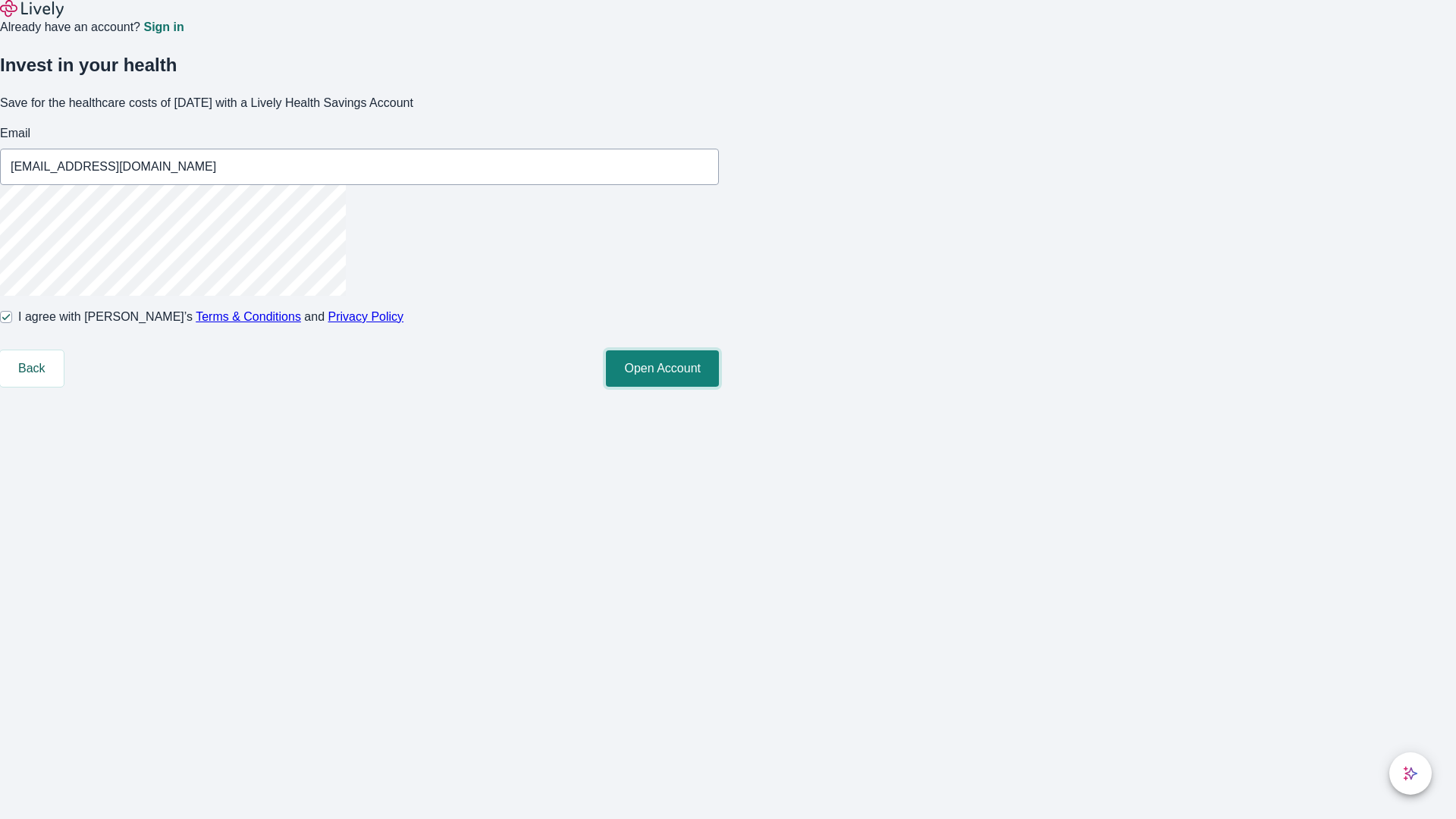
click at [719, 387] on button "Open Account" at bounding box center [663, 368] width 113 height 37
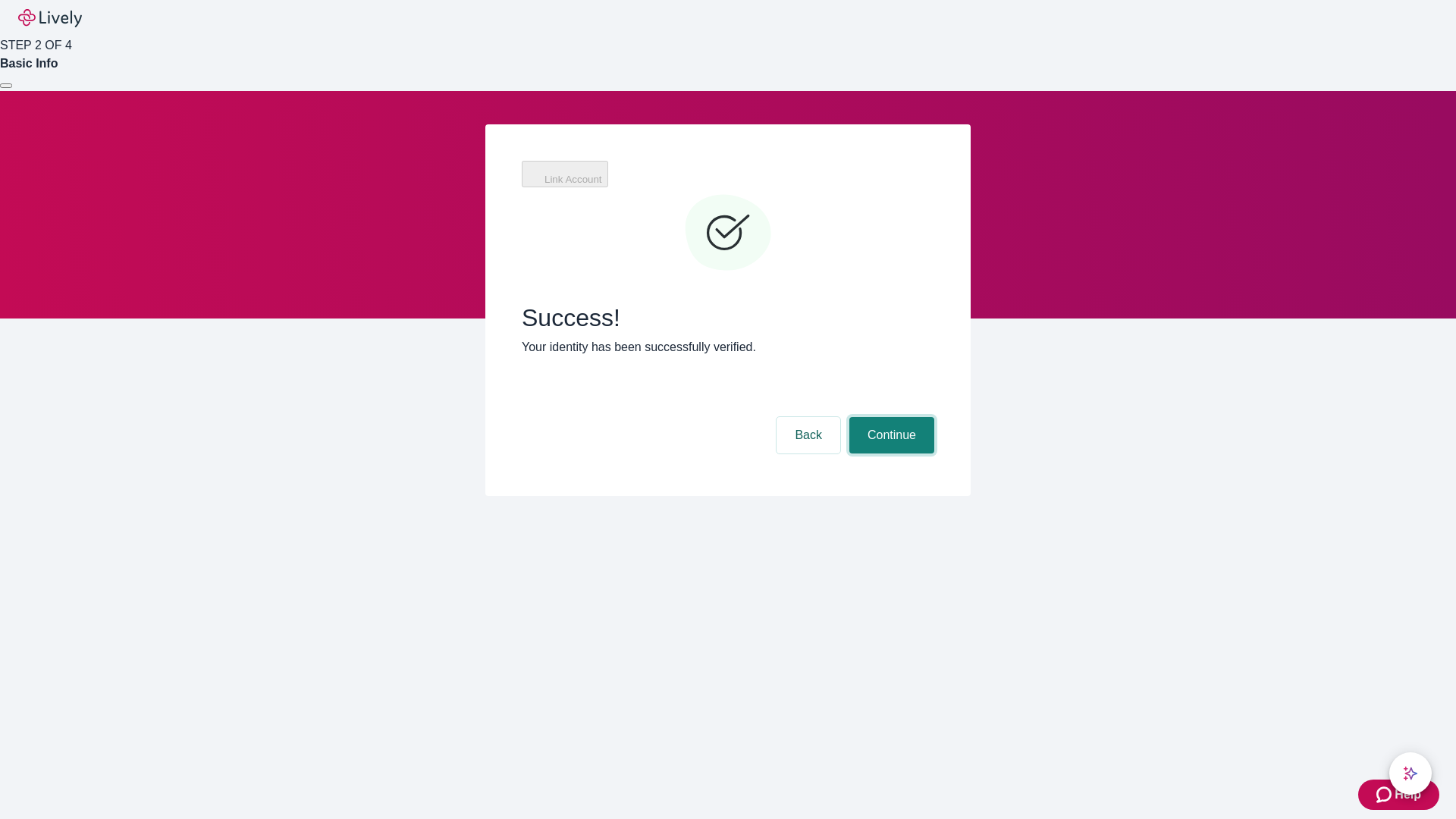
click at [890, 417] on button "Continue" at bounding box center [892, 435] width 85 height 37
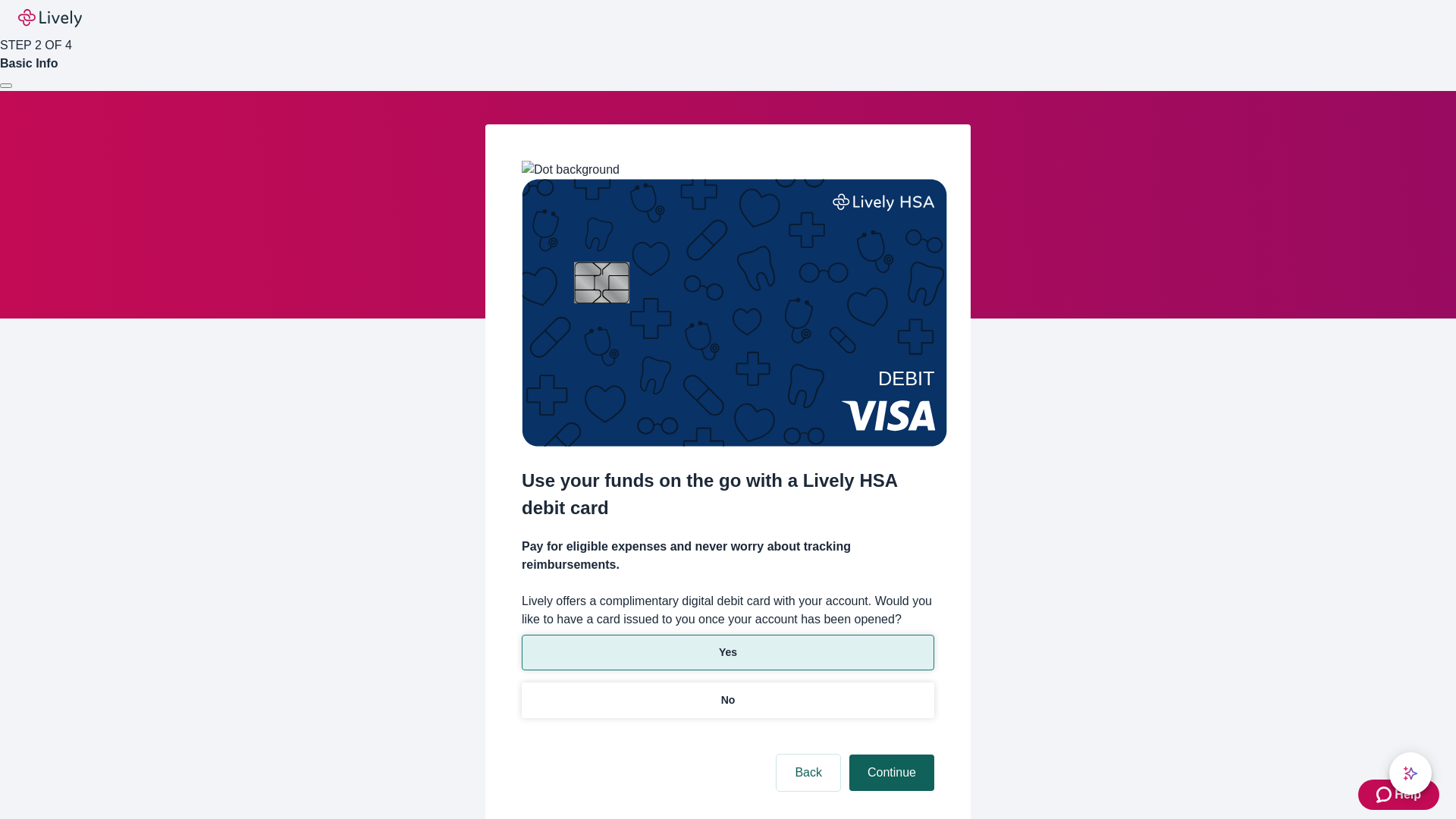
click at [727, 645] on p "Yes" at bounding box center [727, 652] width 18 height 16
click at [890, 754] on button "Continue" at bounding box center [892, 772] width 85 height 37
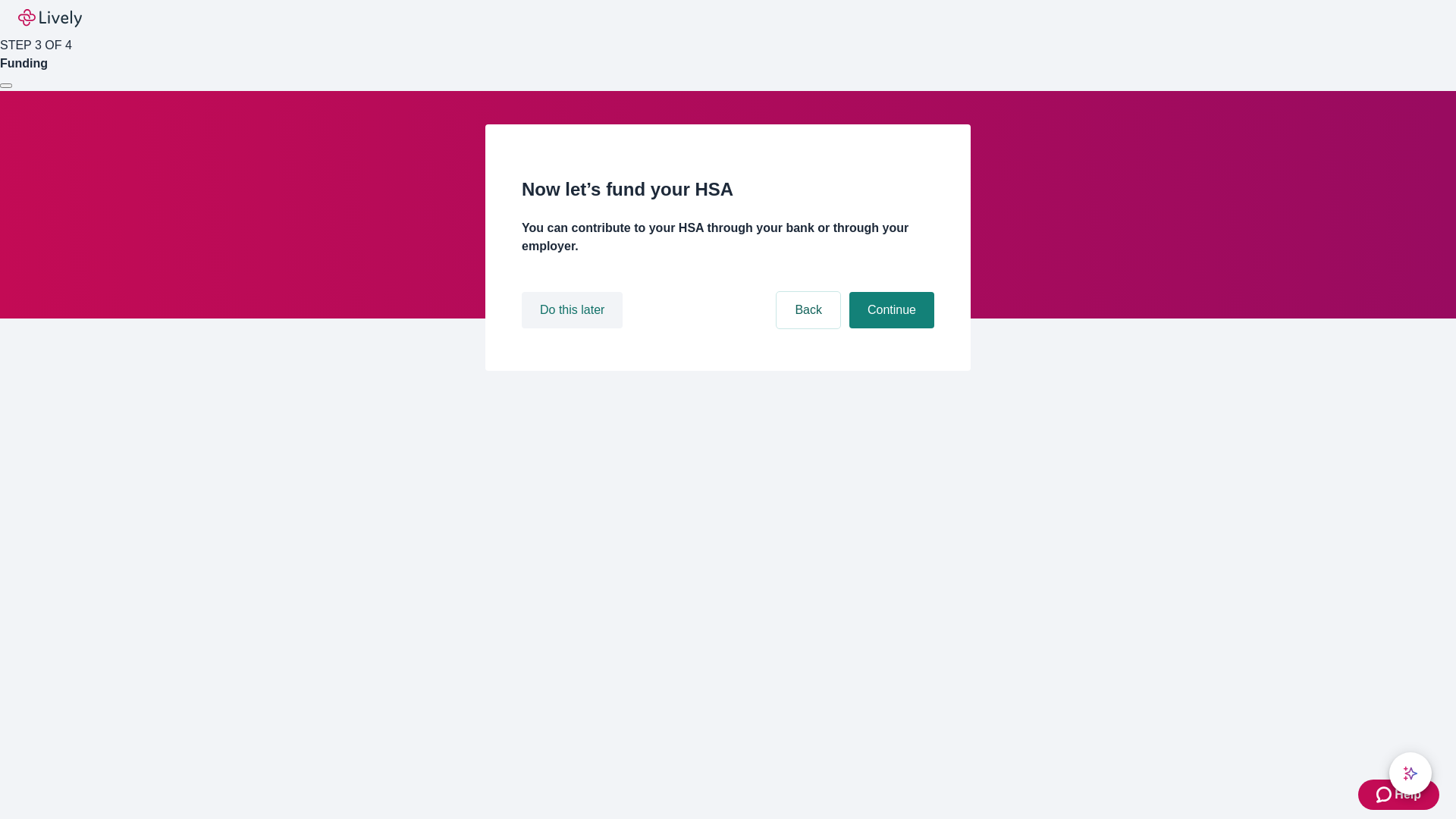
click at [574, 328] on button "Do this later" at bounding box center [572, 310] width 101 height 37
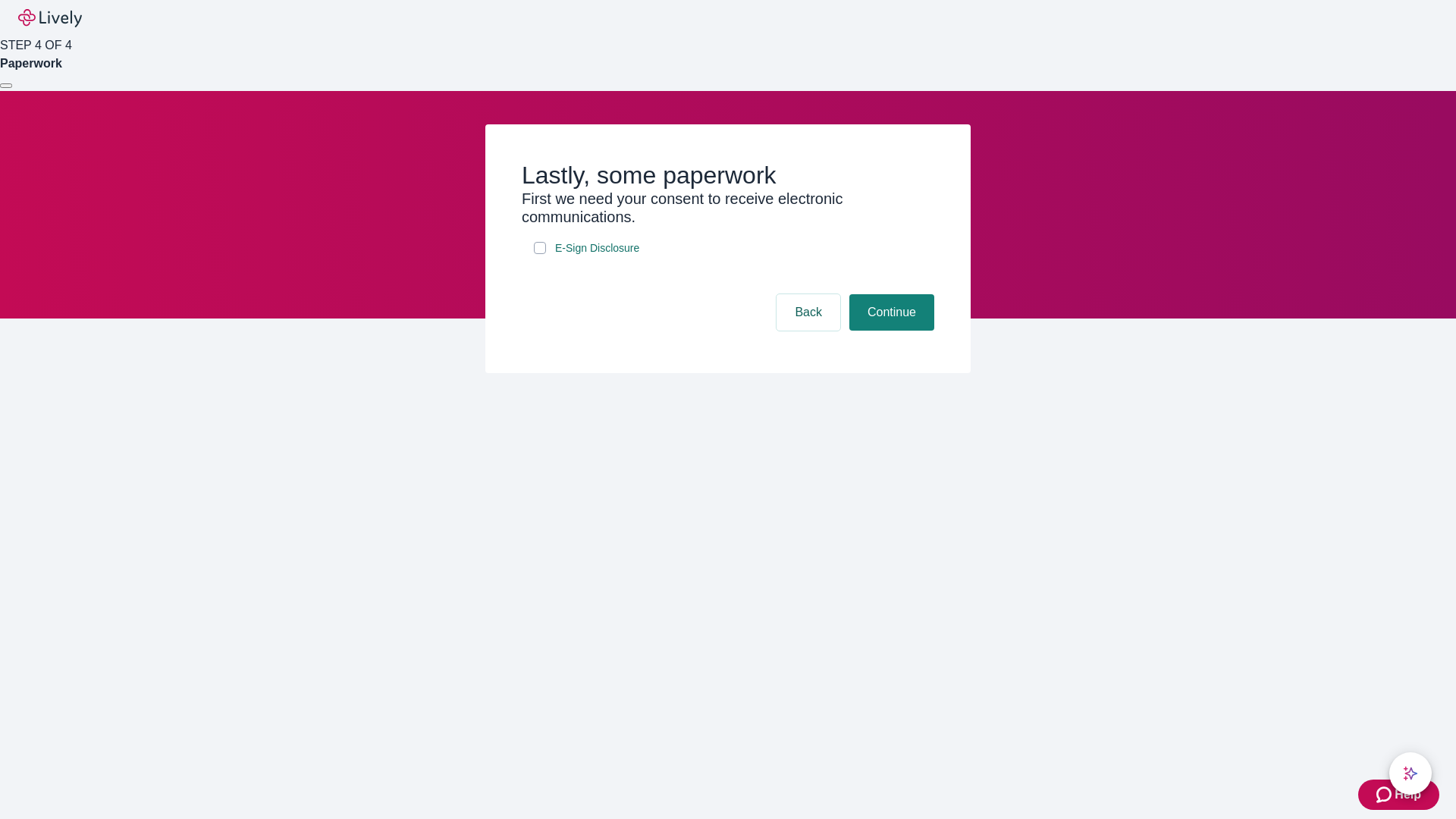
click at [540, 254] on input "E-Sign Disclosure" at bounding box center [540, 247] width 12 height 12
checkbox input "true"
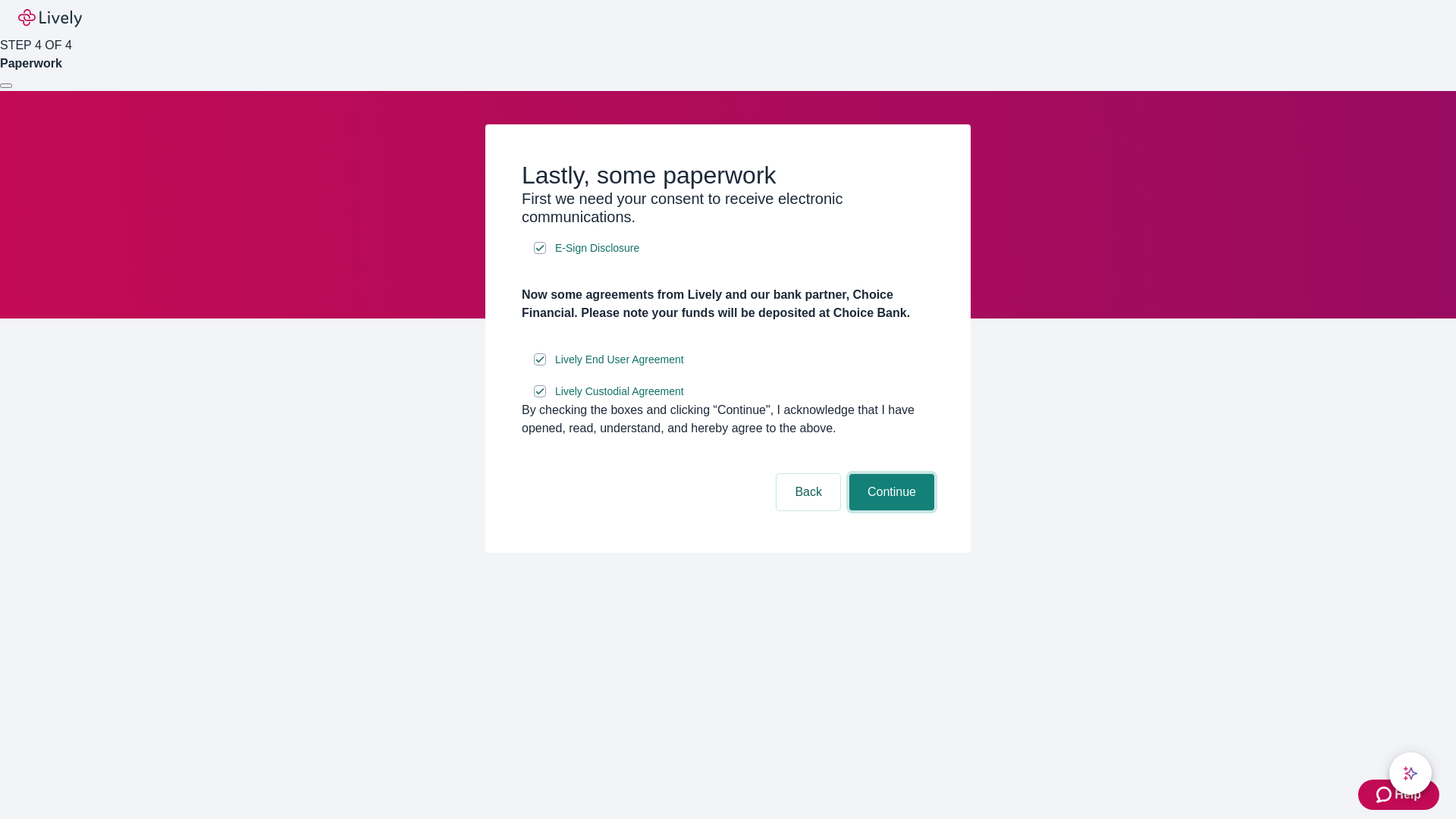
click at [890, 510] on button "Continue" at bounding box center [892, 492] width 85 height 37
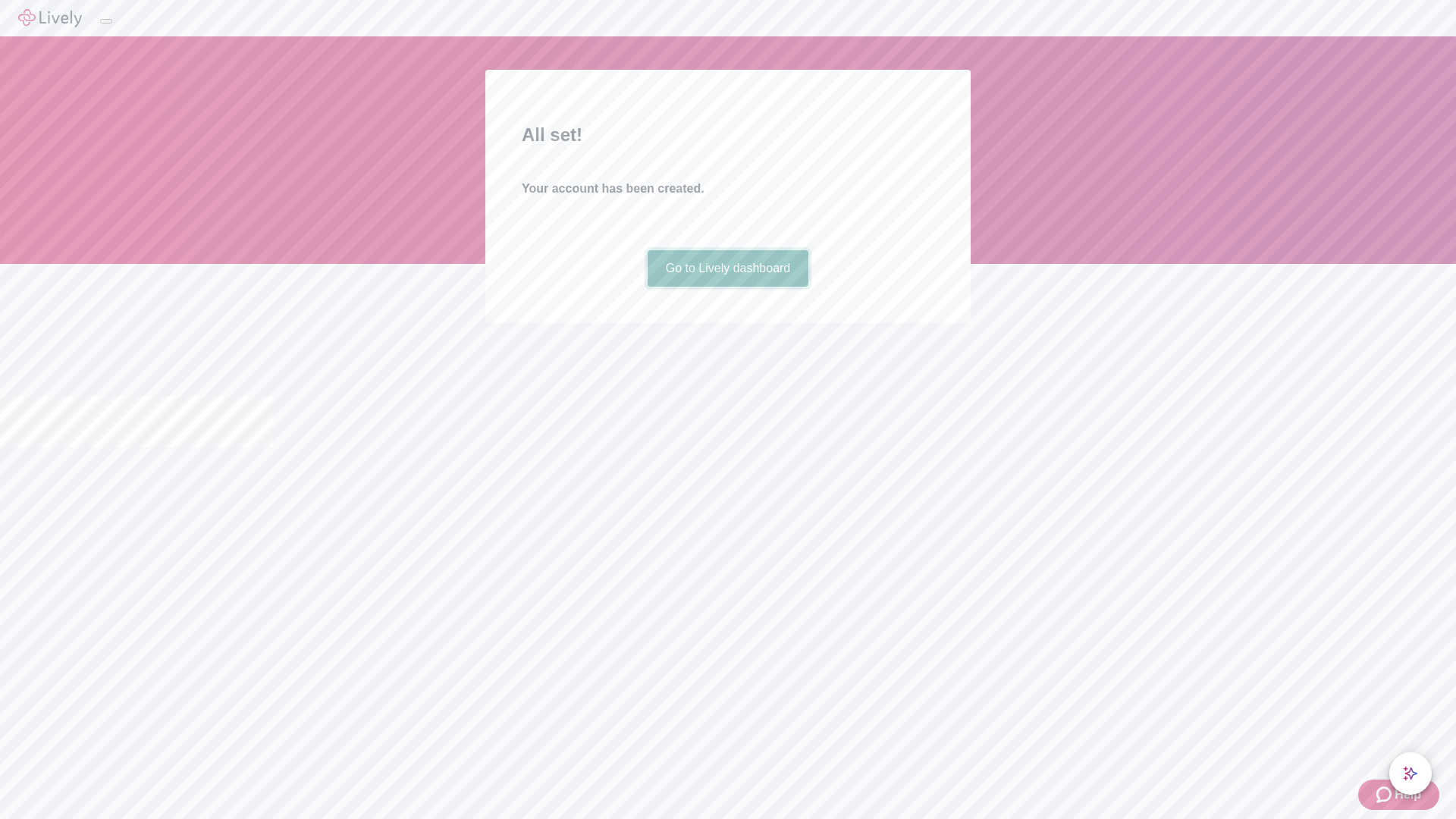
click at [727, 287] on link "Go to Lively dashboard" at bounding box center [729, 268] width 162 height 37
